Goal: Transaction & Acquisition: Download file/media

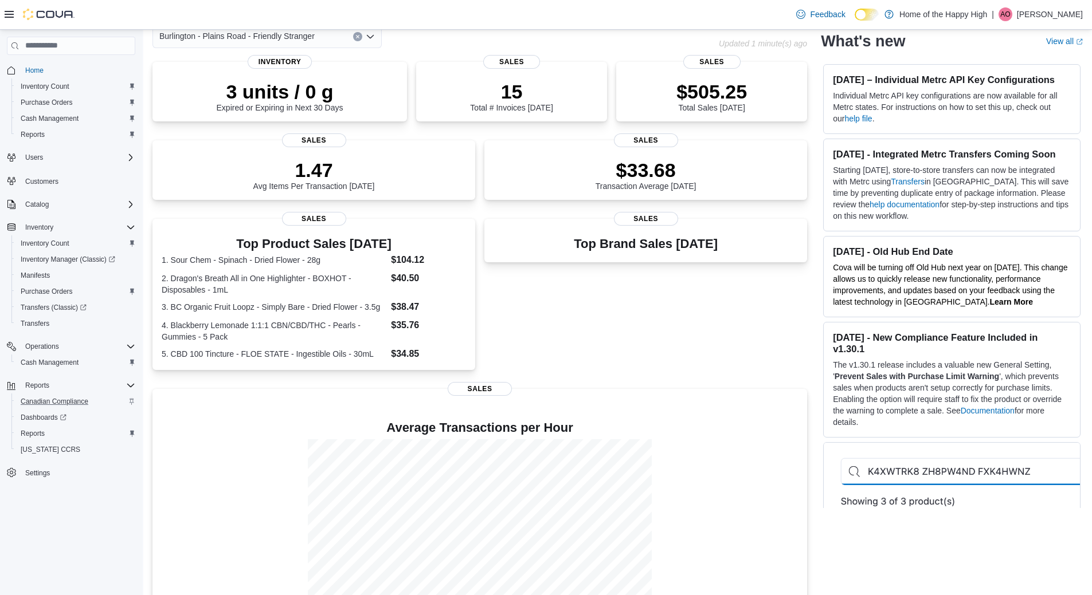
scroll to position [100, 0]
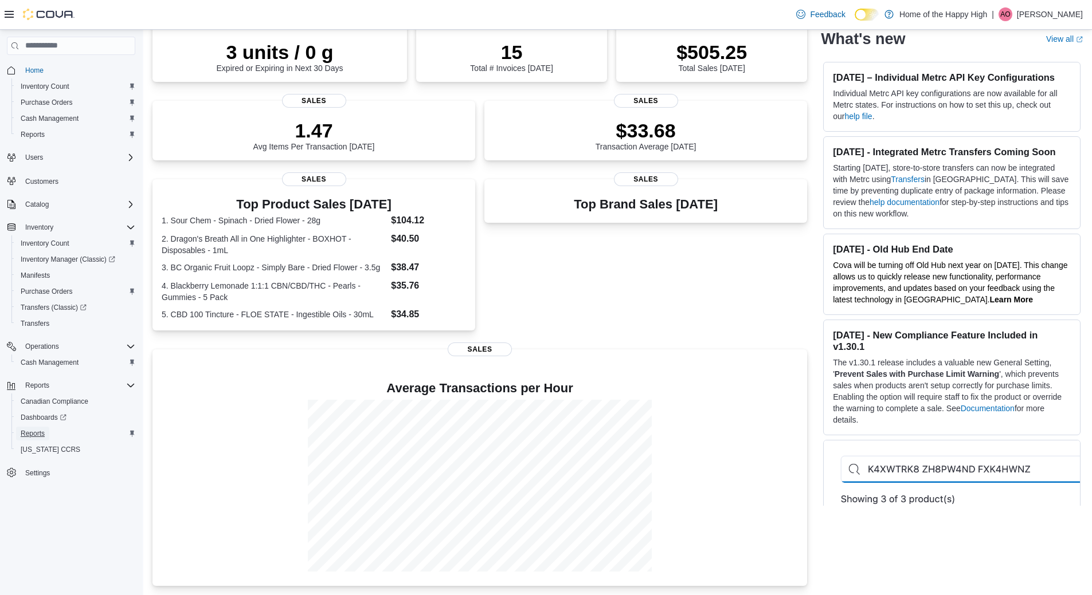
click at [40, 429] on span "Reports" at bounding box center [33, 433] width 24 height 9
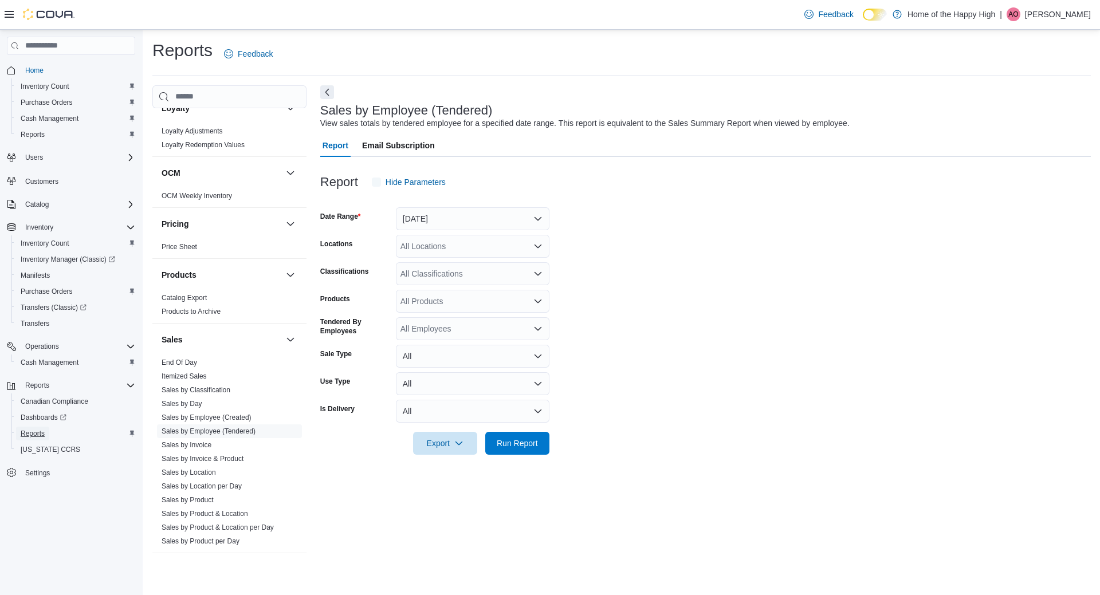
scroll to position [571, 0]
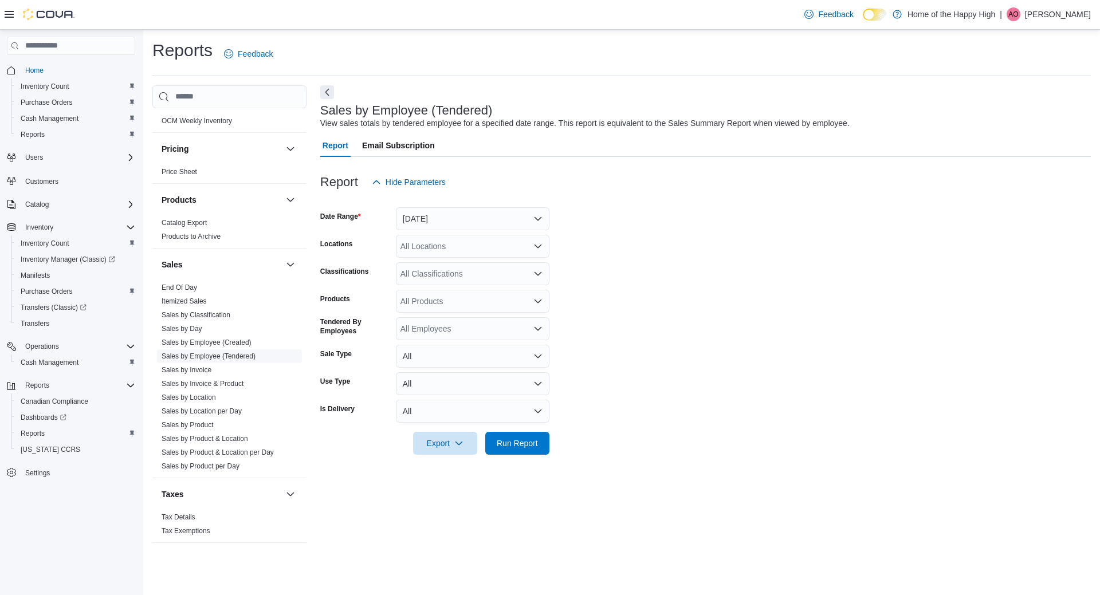
click at [209, 352] on link "Sales by Employee (Tendered)" at bounding box center [209, 356] width 94 height 8
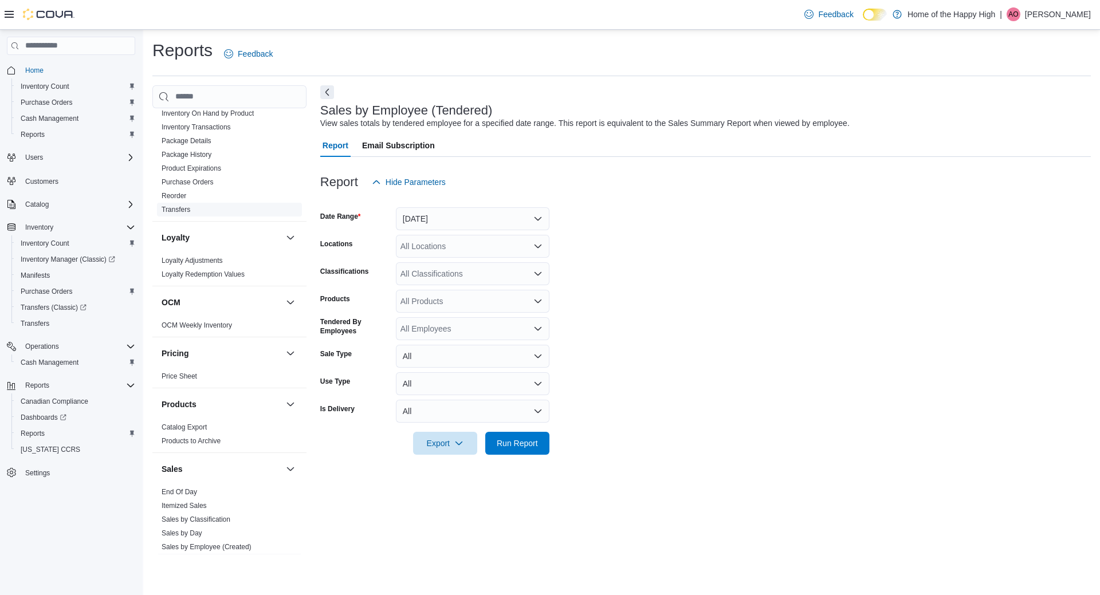
scroll to position [113, 0]
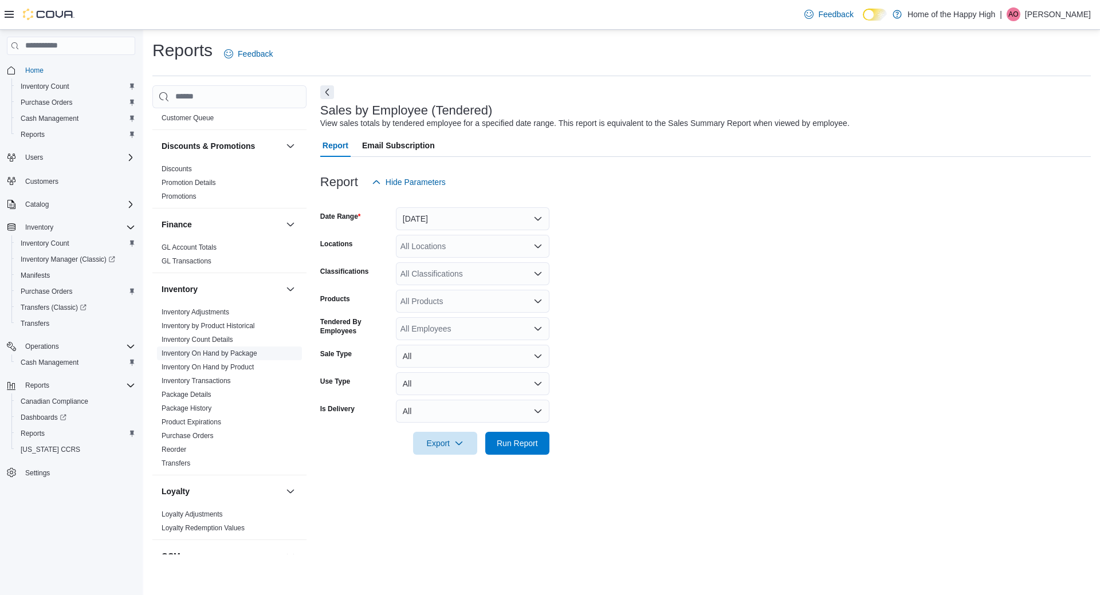
click at [228, 347] on span "Inventory On Hand by Package" at bounding box center [229, 354] width 145 height 14
click at [228, 350] on link "Inventory On Hand by Package" at bounding box center [210, 354] width 96 height 8
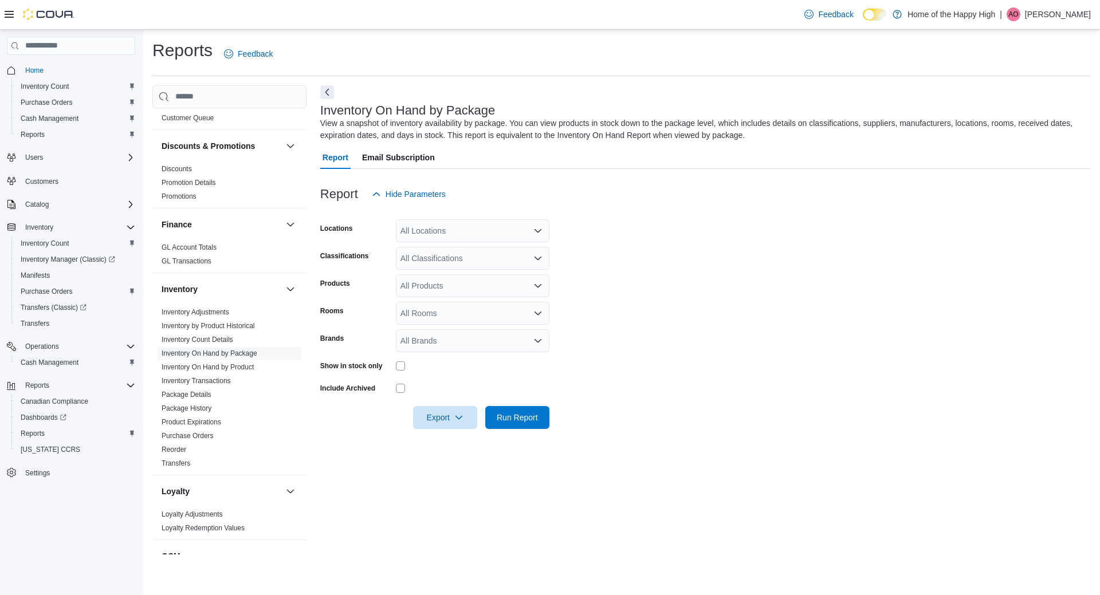
click at [426, 228] on div "All Locations" at bounding box center [473, 230] width 154 height 23
type input "****"
click at [466, 249] on span "Burlington - Plains Road - Friendly Stranger" at bounding box center [520, 250] width 155 height 11
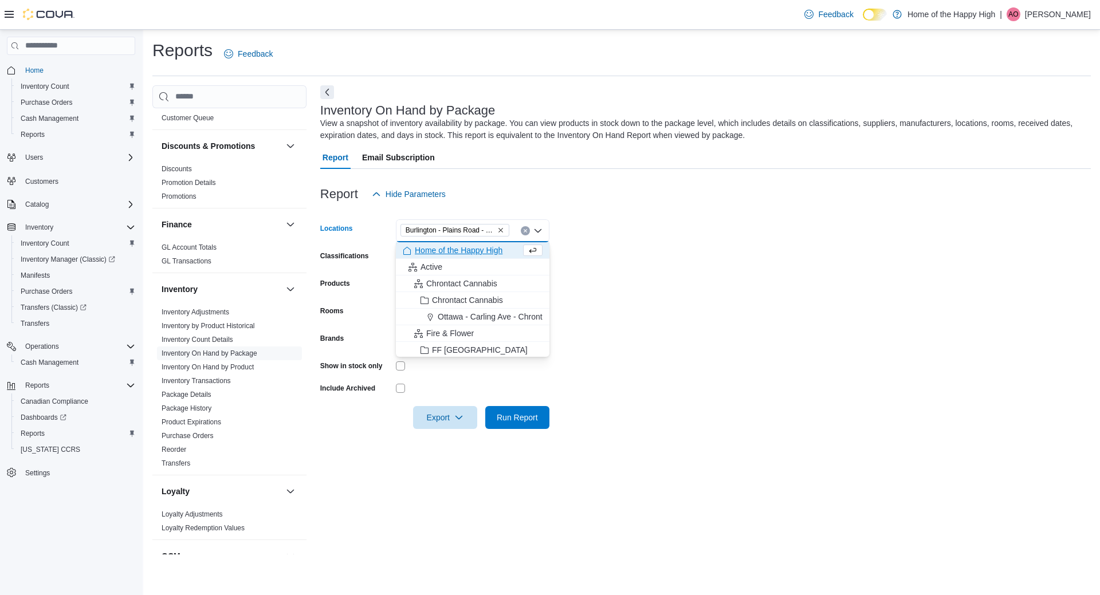
click at [373, 250] on div "Classifications" at bounding box center [355, 258] width 71 height 23
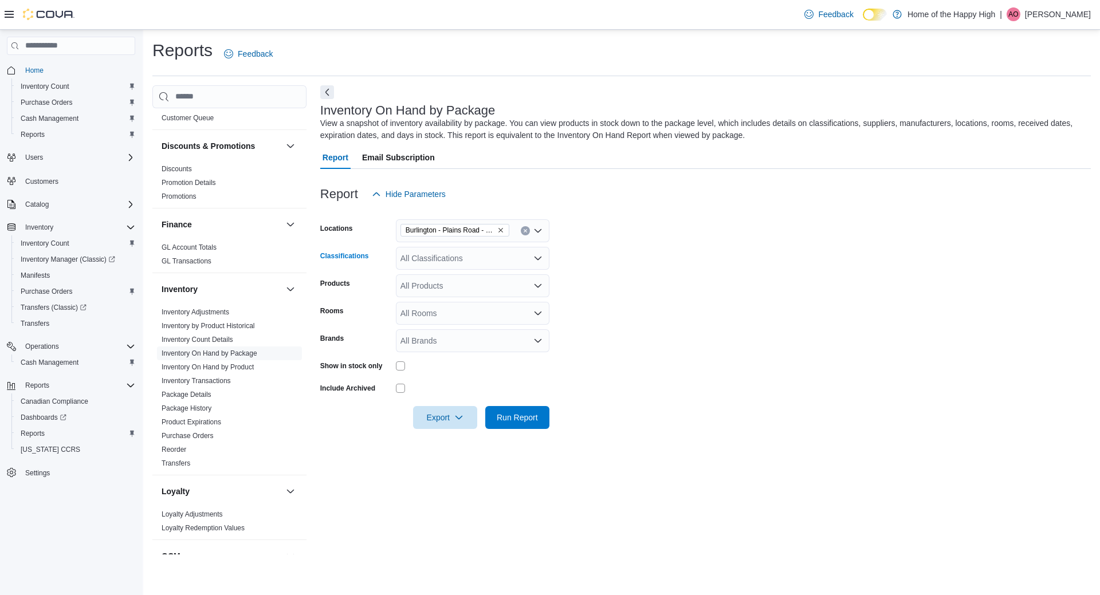
click at [426, 250] on div "All Classifications" at bounding box center [473, 258] width 154 height 23
type input "*"
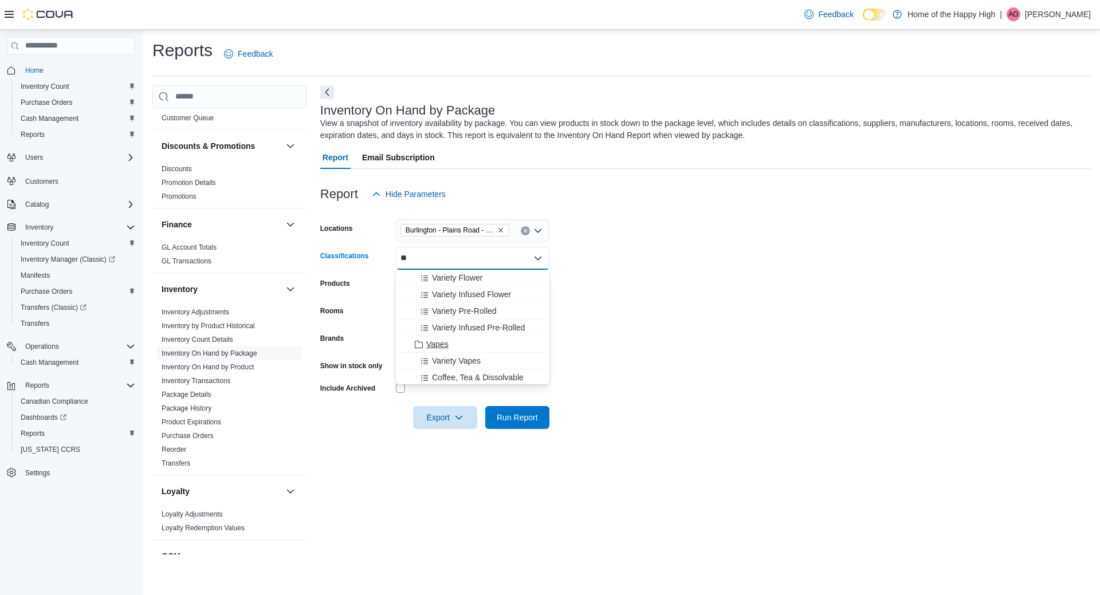
type input "**"
click at [440, 340] on span "Vapes" at bounding box center [437, 344] width 22 height 11
click at [377, 275] on div "Products" at bounding box center [355, 285] width 71 height 23
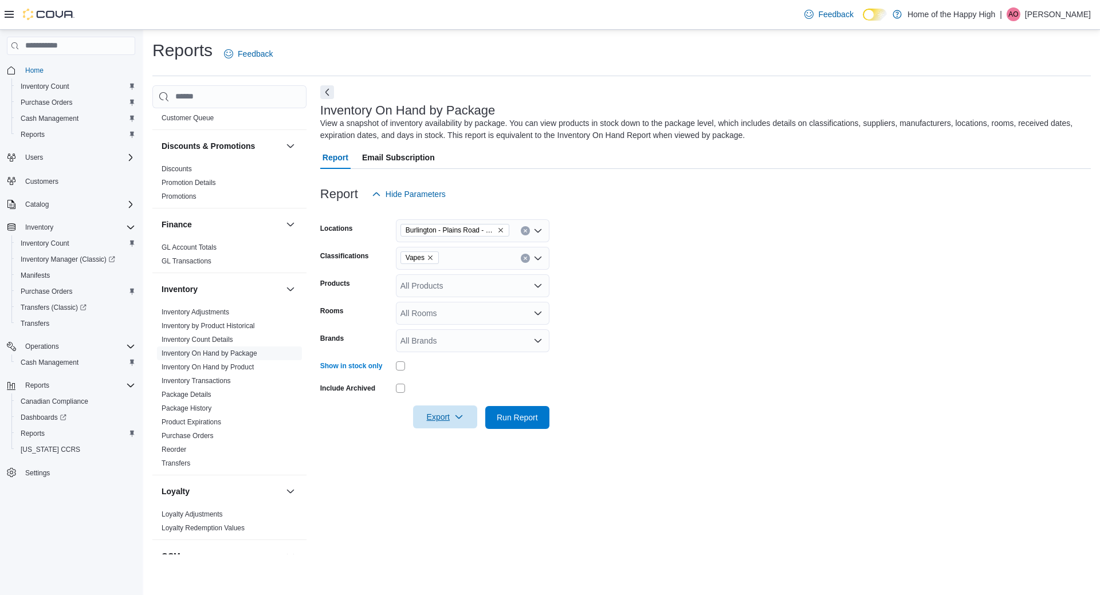
click at [443, 425] on span "Export" at bounding box center [445, 417] width 50 height 23
click at [456, 441] on span "Export to Excel" at bounding box center [447, 440] width 52 height 9
click at [59, 263] on span "Inventory Manager (Classic)" at bounding box center [68, 259] width 95 height 9
click at [443, 419] on span "Export" at bounding box center [445, 417] width 50 height 23
click at [453, 441] on span "Export to Excel" at bounding box center [447, 440] width 52 height 9
